Goal: Task Accomplishment & Management: Manage account settings

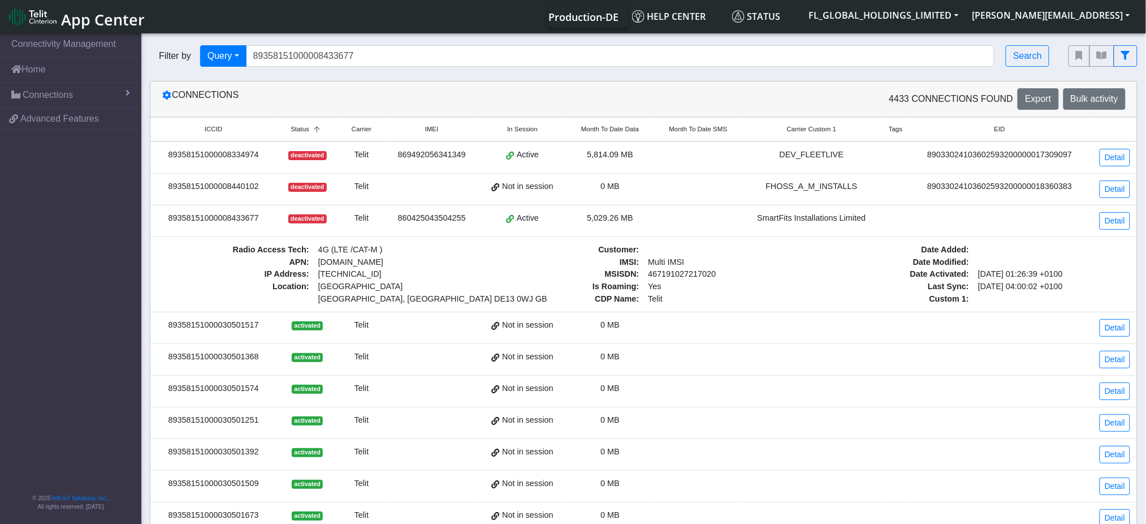
type input "89358151000008433677"
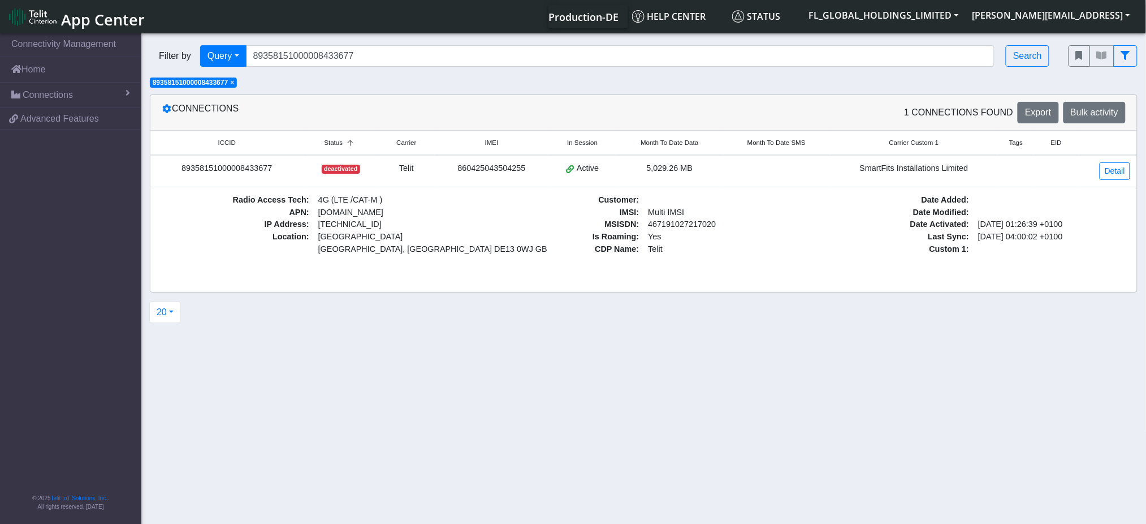
click at [632, 170] on div "5,029.26 MB" at bounding box center [669, 168] width 93 height 12
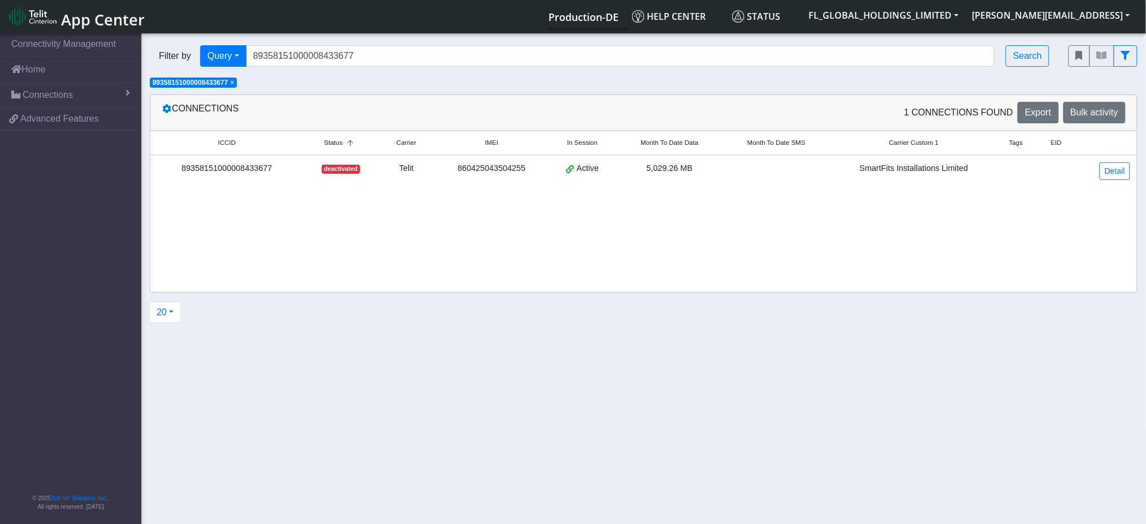
click at [623, 168] on td "5,029.26 MB" at bounding box center [669, 171] width 107 height 32
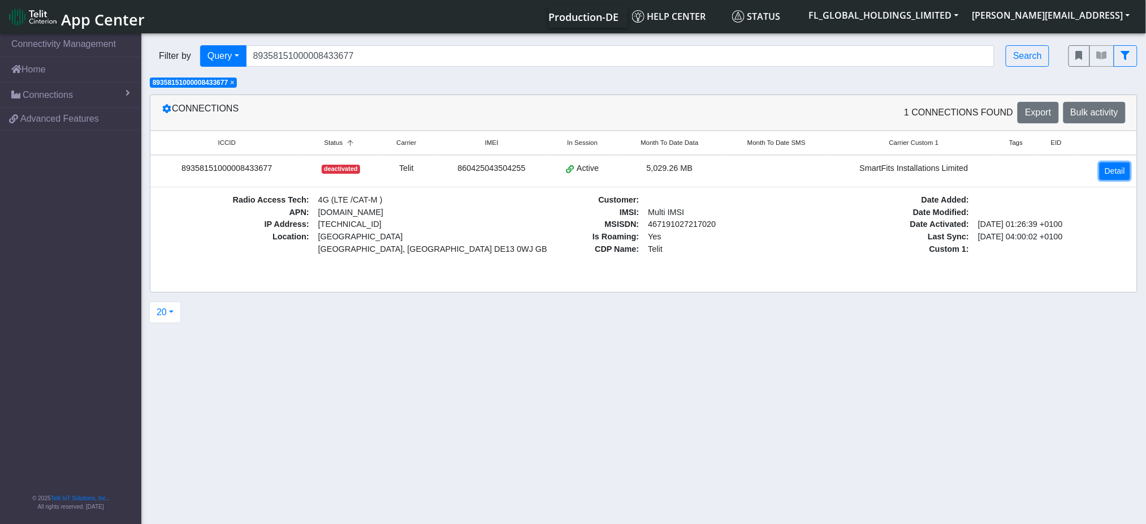
click at [1114, 167] on link "Detail" at bounding box center [1115, 171] width 31 height 18
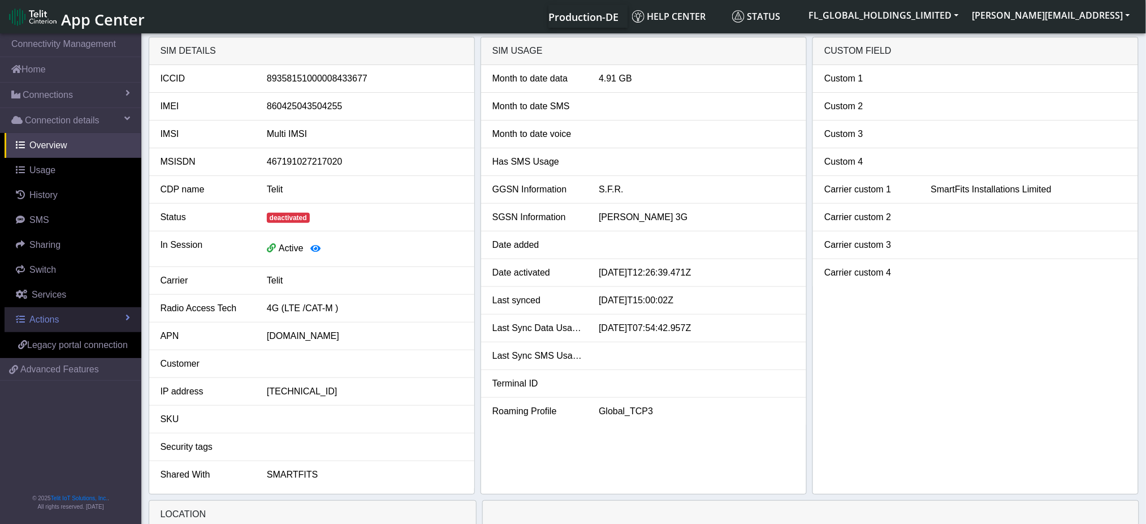
click at [66, 317] on link "Actions" at bounding box center [73, 319] width 137 height 25
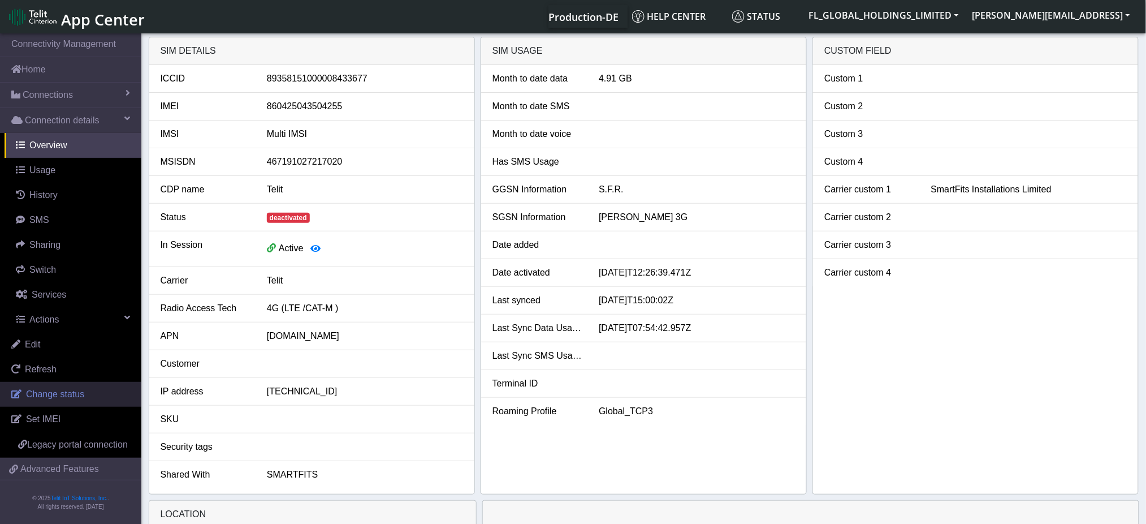
click at [66, 390] on span "Change status" at bounding box center [55, 394] width 58 height 10
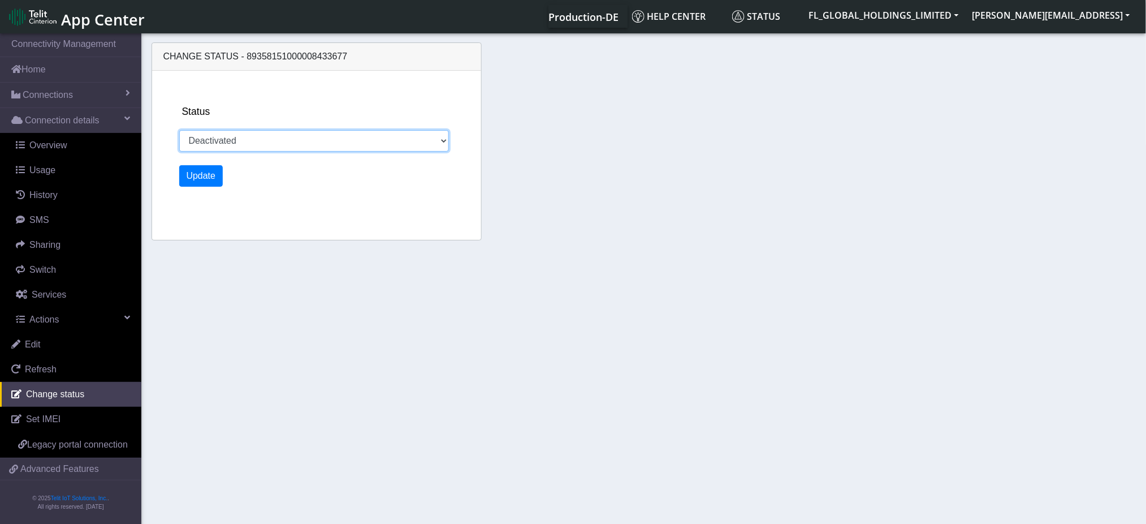
click at [377, 137] on select "Activated Deactivated" at bounding box center [314, 140] width 270 height 21
select select "activated"
click at [179, 130] on select "Activated Deactivated" at bounding box center [314, 140] width 270 height 21
click at [194, 175] on button "Update" at bounding box center [201, 175] width 44 height 21
